Goal: Book appointment/travel/reservation

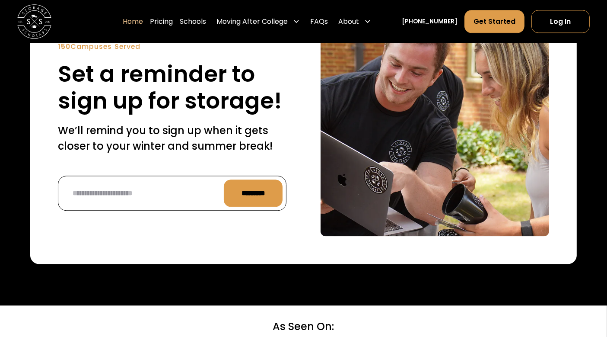
scroll to position [2208, 0]
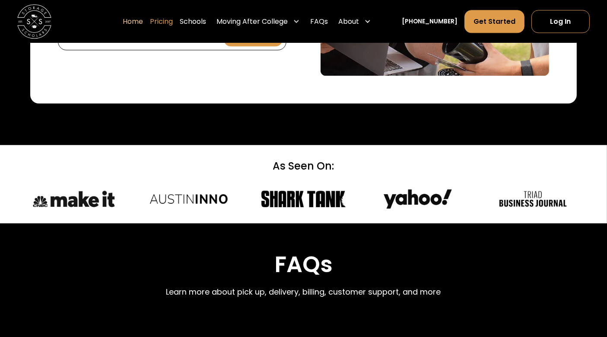
click at [168, 22] on link "Pricing" at bounding box center [161, 22] width 23 height 24
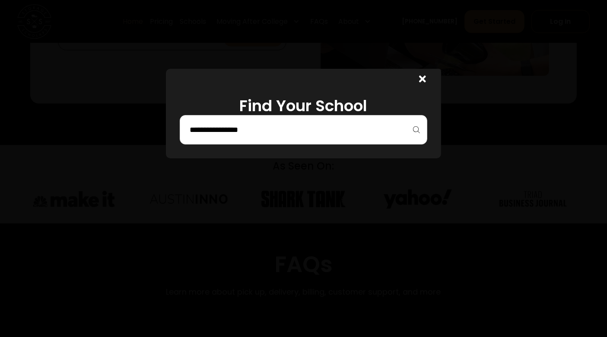
click at [219, 129] on input "search" at bounding box center [303, 129] width 229 height 15
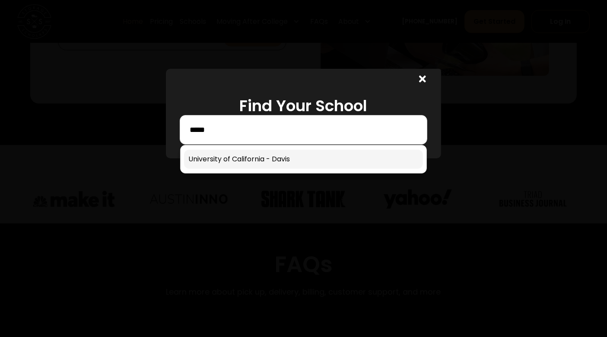
type input "*****"
click at [216, 161] on link at bounding box center [303, 158] width 239 height 19
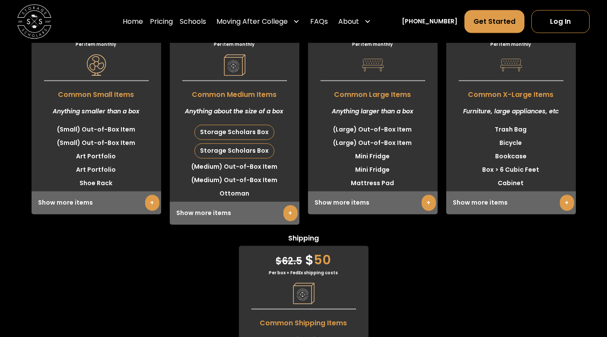
scroll to position [2213, 0]
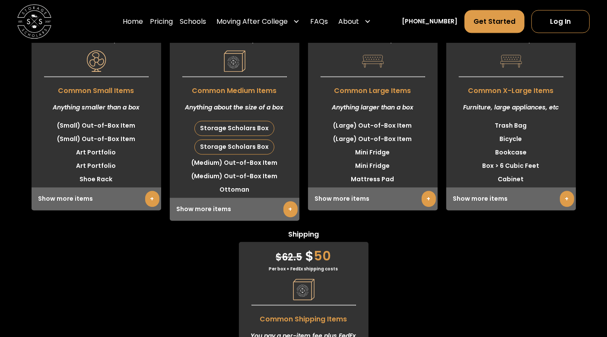
click at [285, 201] on link "+" at bounding box center [290, 209] width 14 height 16
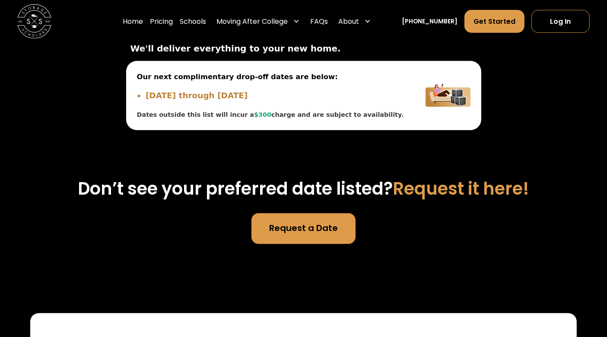
scroll to position [3909, 0]
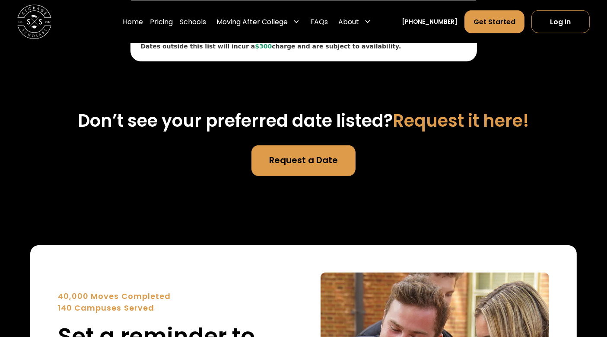
click at [287, 145] on link "Request a Date" at bounding box center [303, 160] width 104 height 31
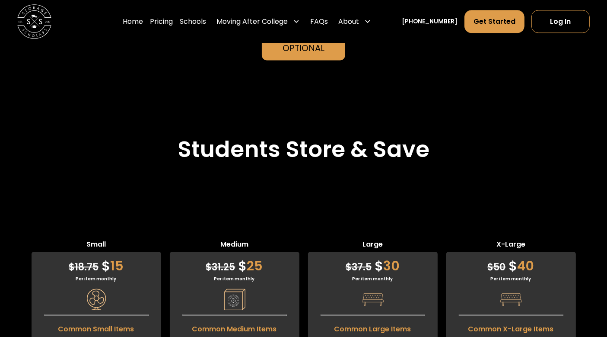
scroll to position [1925, 0]
